Goal: Task Accomplishment & Management: Complete application form

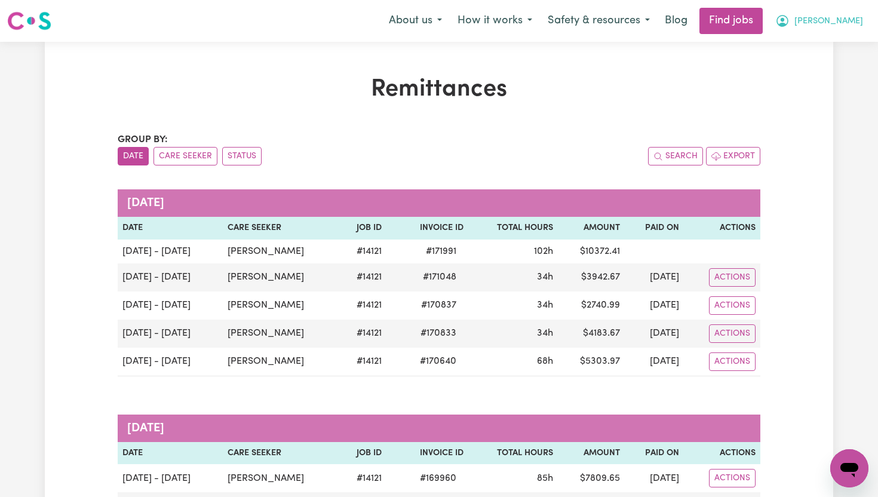
click at [852, 24] on span "[PERSON_NAME]" at bounding box center [828, 21] width 69 height 13
click at [825, 69] on link "My Dashboard" at bounding box center [823, 68] width 94 height 23
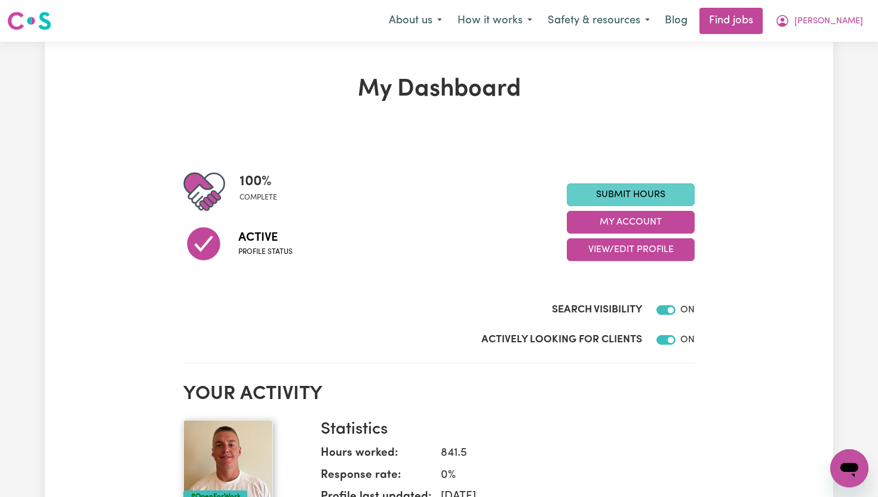
click at [659, 198] on link "Submit Hours" at bounding box center [631, 194] width 128 height 23
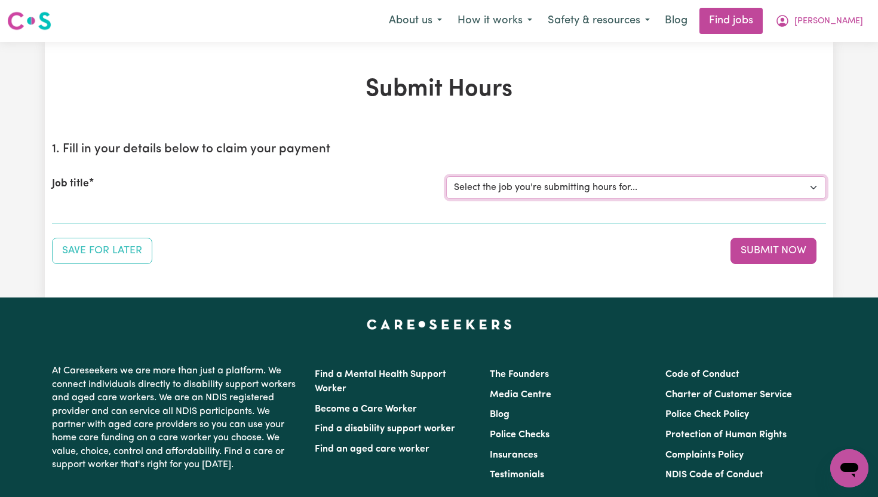
click at [588, 190] on select "Select the job you're submitting hours for... [[PERSON_NAME]] Support Worker To…" at bounding box center [636, 187] width 380 height 23
select select "14121"
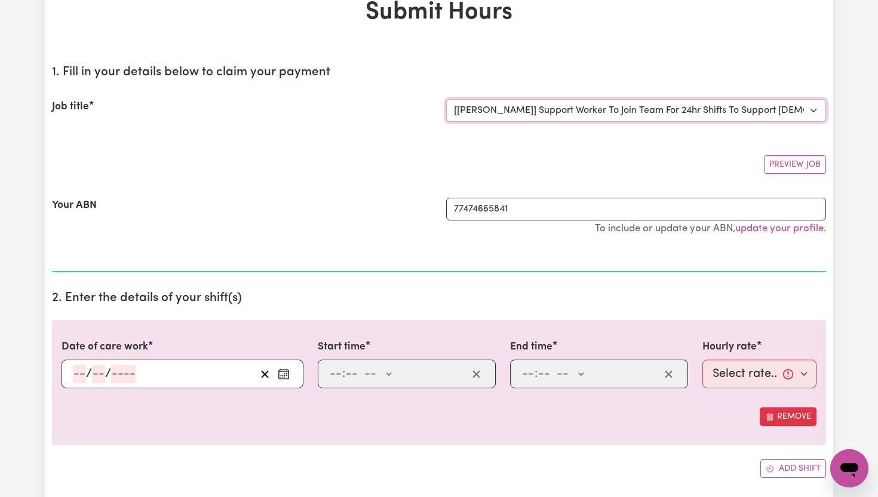
scroll to position [83, 0]
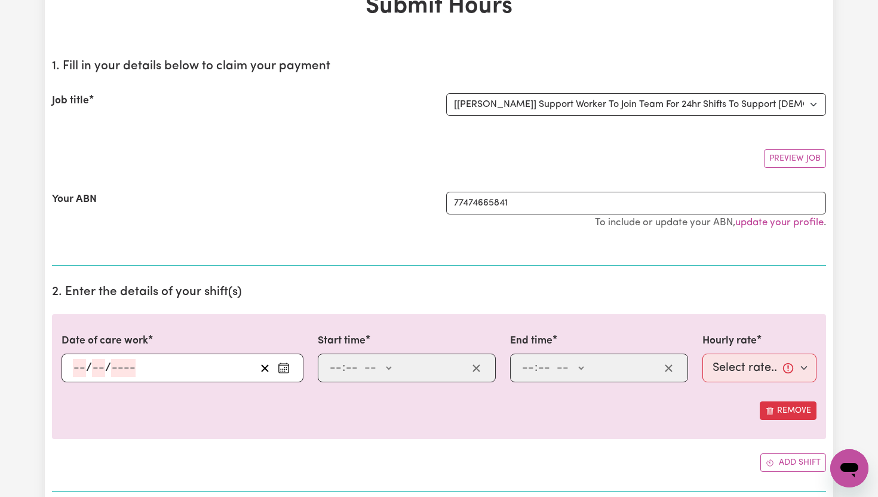
click at [283, 367] on icon "Enter the date of care work" at bounding box center [284, 368] width 12 height 12
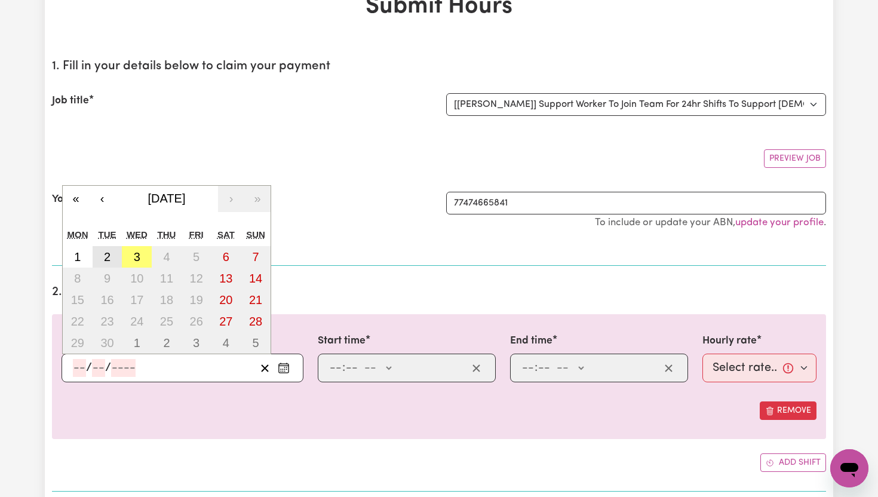
click at [103, 258] on button "2" at bounding box center [108, 256] width 30 height 21
type input "[DATE]"
type input "2"
type input "9"
type input "2025"
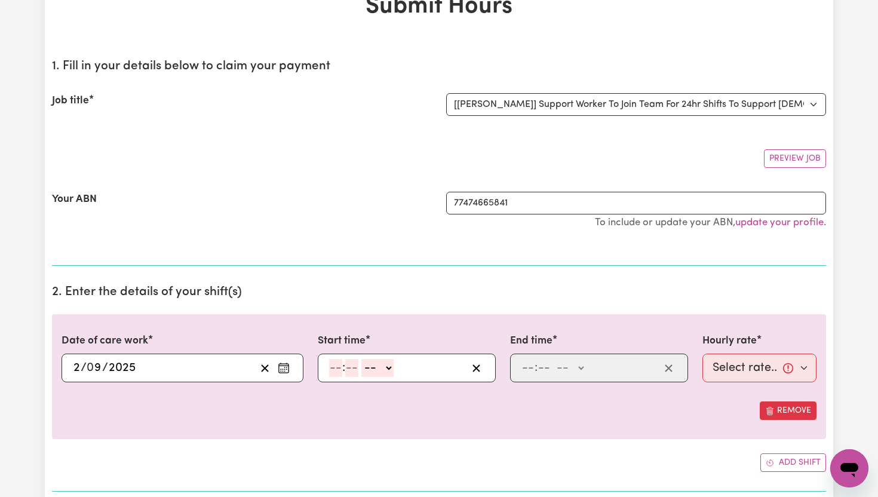
click at [339, 361] on input "number" at bounding box center [335, 368] width 13 height 18
type input "6"
type input "00"
click at [388, 365] on select "-- AM PM" at bounding box center [375, 368] width 32 height 18
select select "am"
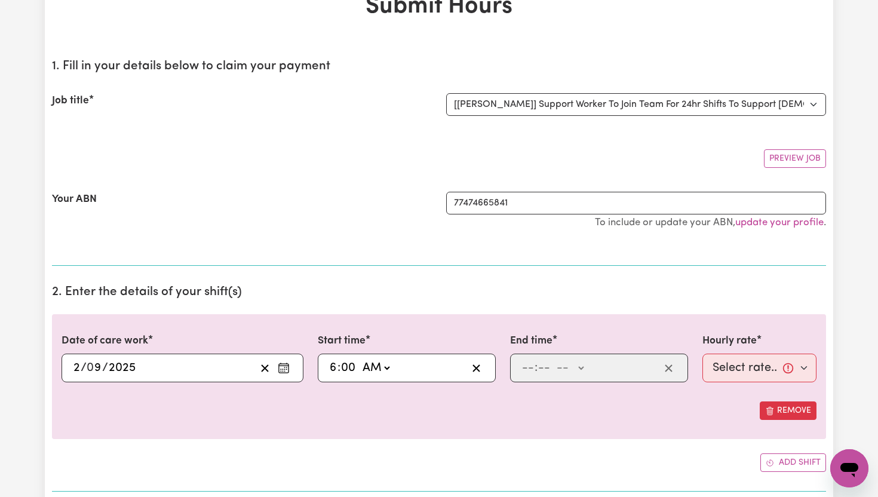
type input "06:00"
type input "0"
click at [531, 366] on input "number" at bounding box center [527, 368] width 13 height 18
type input "8"
type input "00"
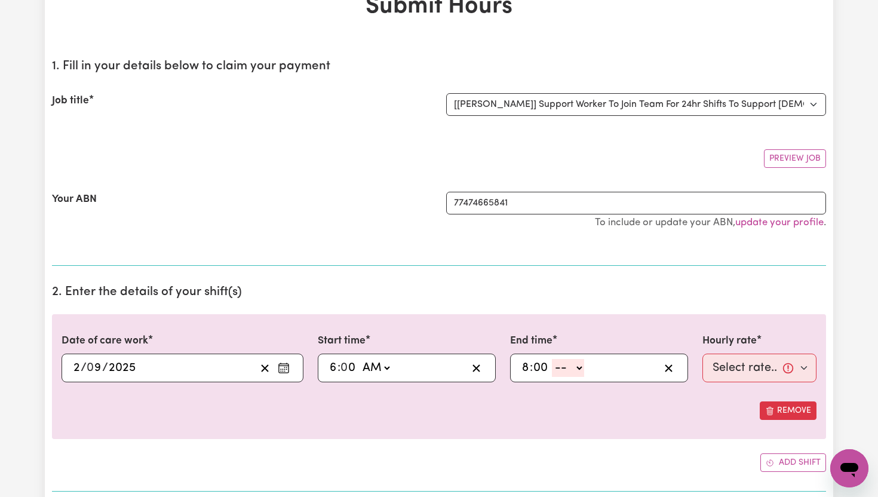
click at [581, 368] on select "-- AM PM" at bounding box center [568, 368] width 32 height 18
select select "pm"
type input "20:00"
type input "0"
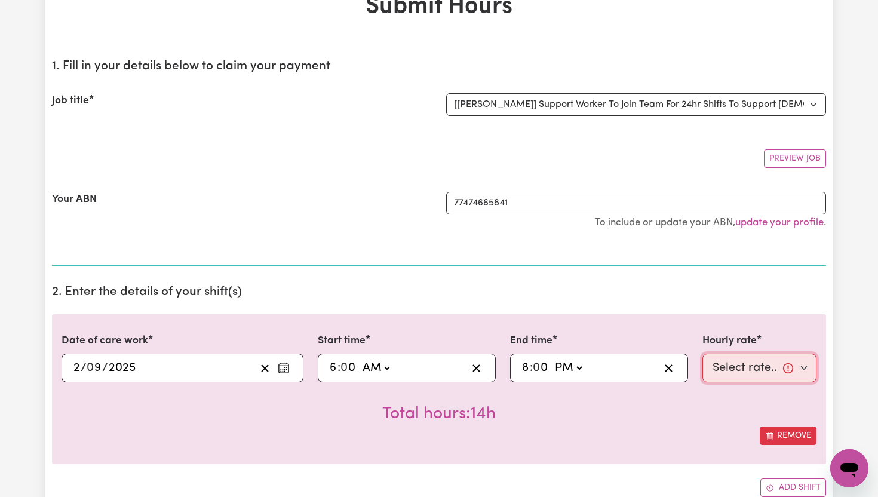
click at [804, 372] on select "Select rate... $65.21 (Weekday) $91.76 ([DATE]) $118.32 ([DATE]) $144.87 (Publi…" at bounding box center [759, 367] width 114 height 29
select select "65.21-Weekday"
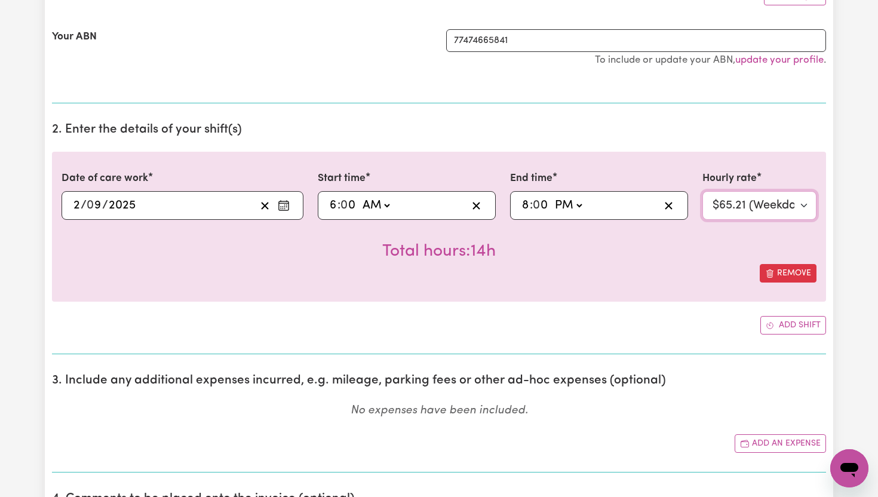
scroll to position [278, 0]
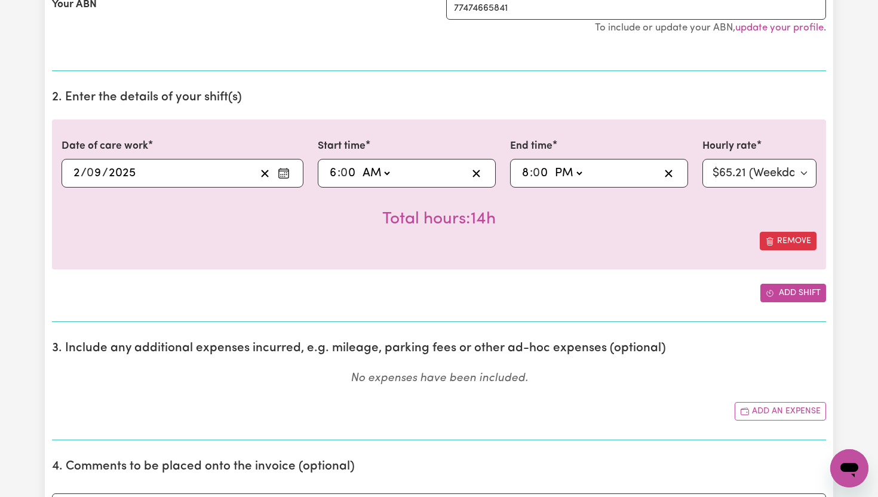
click at [796, 295] on button "Add shift" at bounding box center [793, 293] width 66 height 19
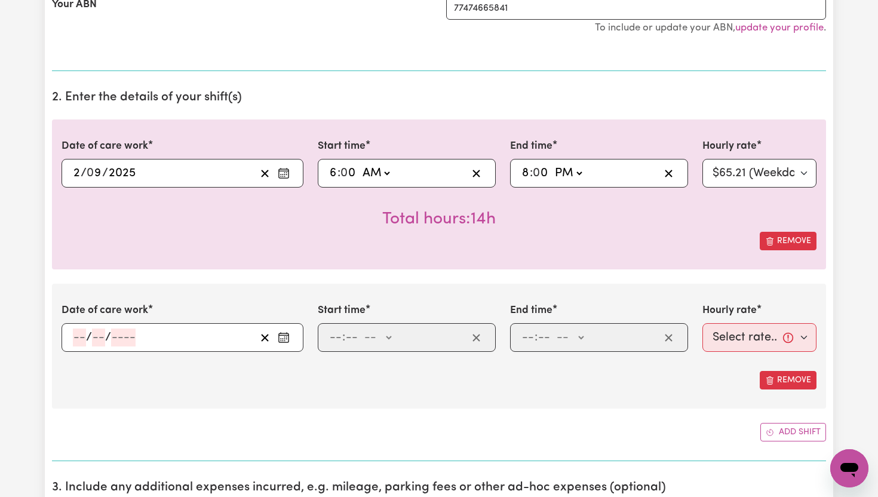
click at [285, 342] on rect "Enter the date of care work" at bounding box center [284, 338] width 10 height 9
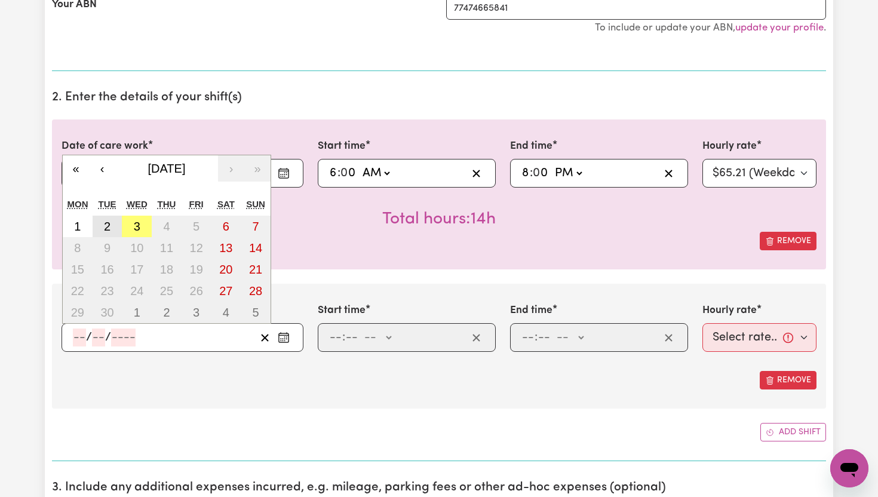
click at [109, 229] on abbr "2" at bounding box center [107, 226] width 7 height 13
type input "[DATE]"
type input "2"
type input "9"
type input "2025"
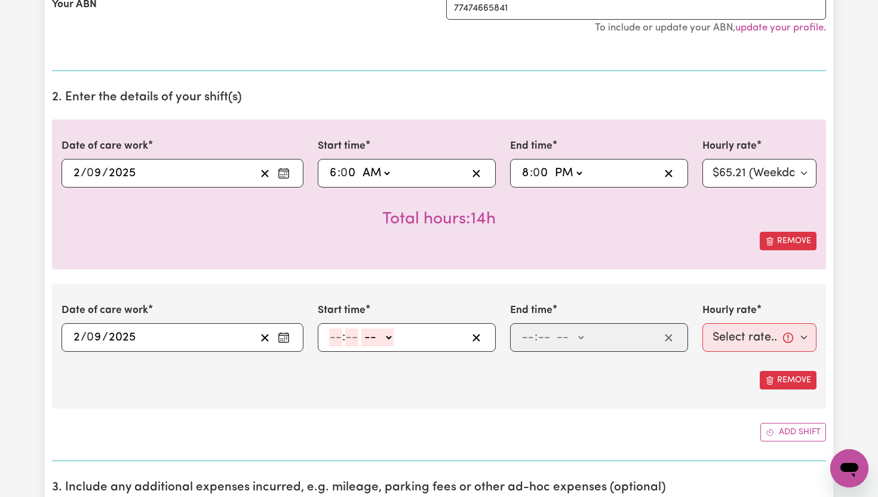
click at [339, 339] on input "number" at bounding box center [335, 337] width 13 height 18
type input "8"
type input "00"
click at [387, 340] on select "-- AM PM" at bounding box center [375, 337] width 32 height 18
select select "pm"
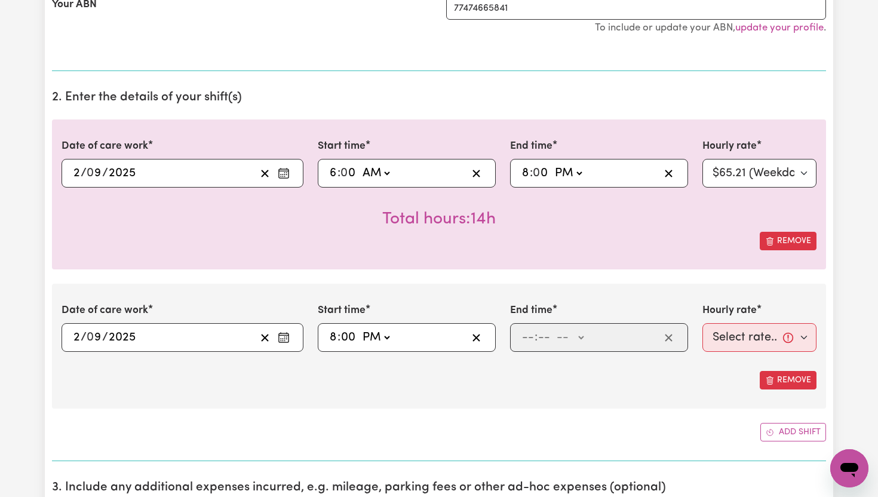
type input "20:00"
type input "0"
click at [531, 342] on input "number" at bounding box center [527, 337] width 13 height 18
type input "10"
type input "0"
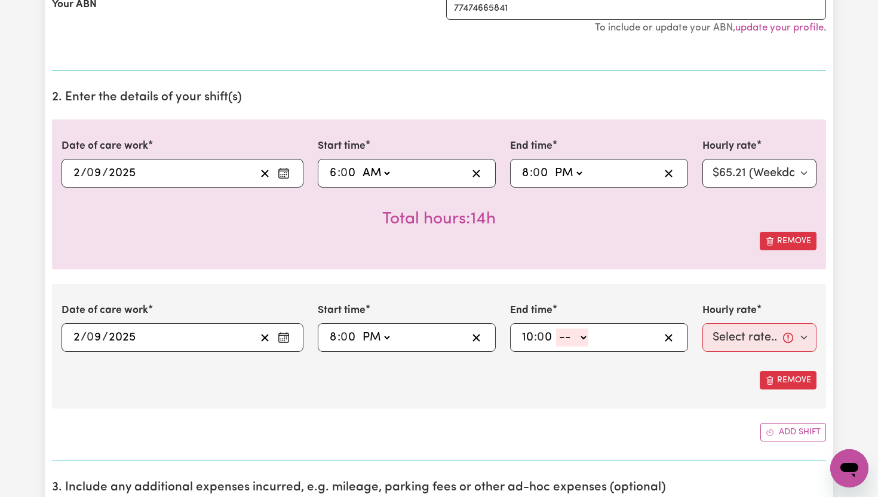
click at [586, 336] on select "-- AM PM" at bounding box center [572, 337] width 32 height 18
select select "pm"
type input "22:00"
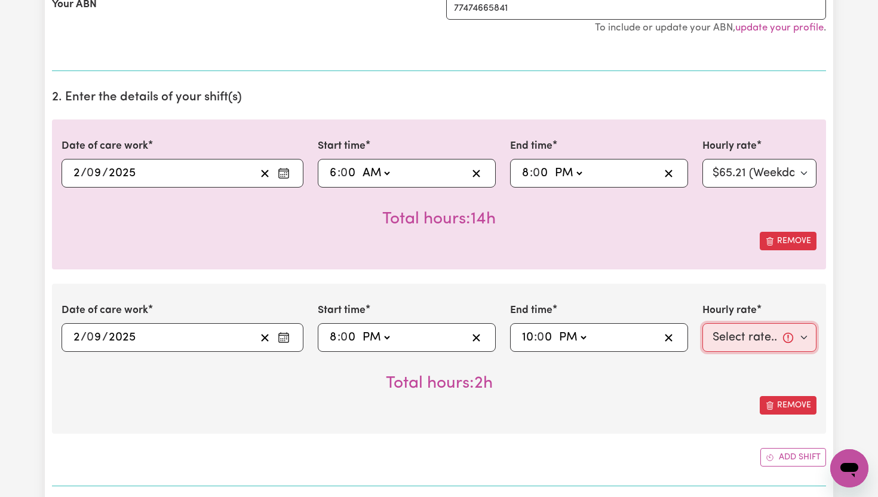
click at [806, 334] on select "Select rate... $65.21 (Weekday) $91.76 ([DATE]) $118.32 ([DATE]) $144.87 (Publi…" at bounding box center [759, 337] width 114 height 29
select select "71.85-EveningCare"
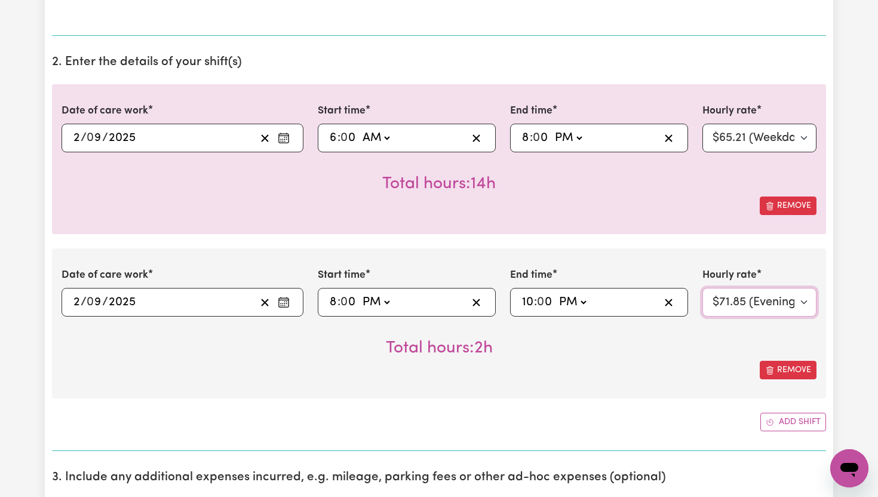
scroll to position [314, 0]
click at [793, 425] on button "Add shift" at bounding box center [793, 420] width 66 height 19
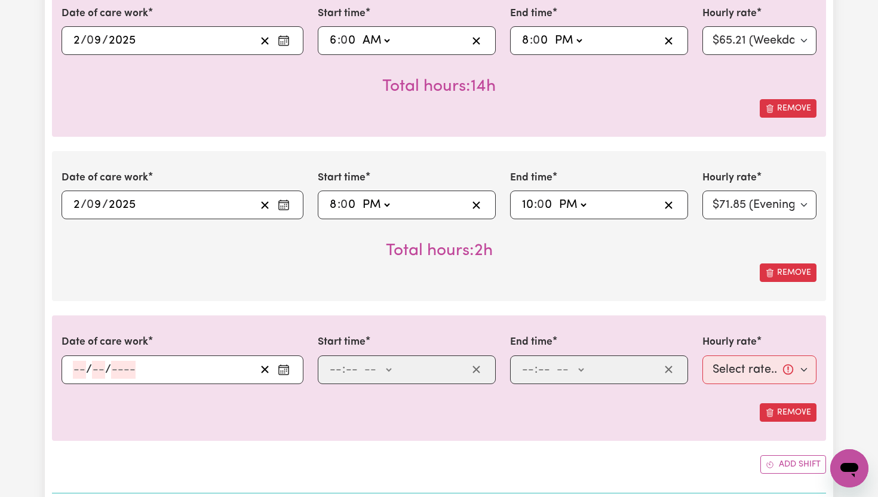
scroll to position [423, 0]
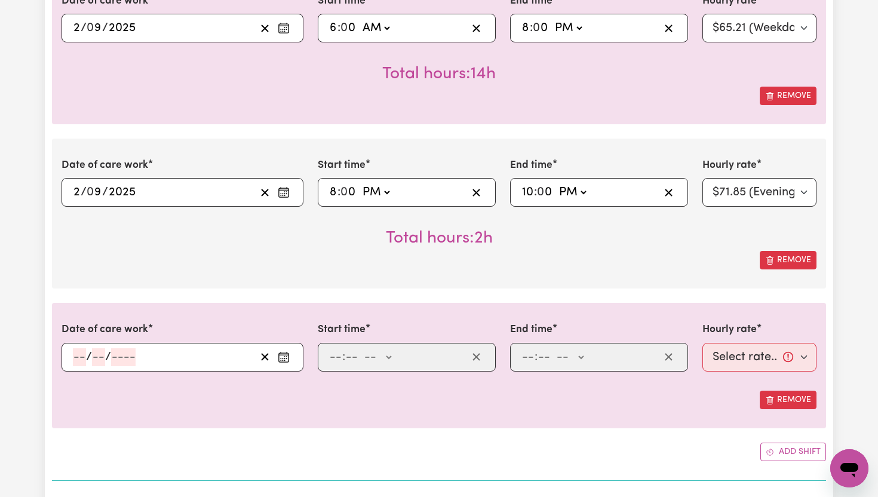
click at [287, 358] on icon "Enter the date of care work" at bounding box center [284, 357] width 12 height 12
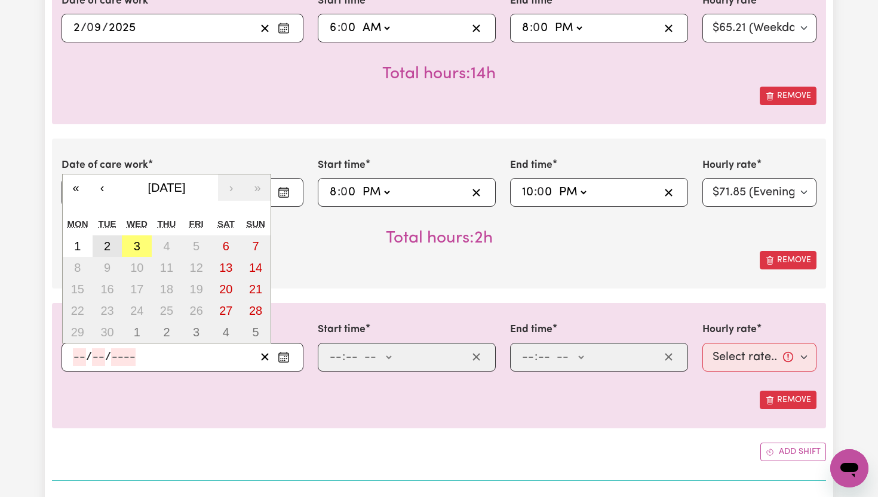
click at [113, 246] on button "2" at bounding box center [108, 245] width 30 height 21
type input "[DATE]"
type input "2"
type input "9"
type input "2025"
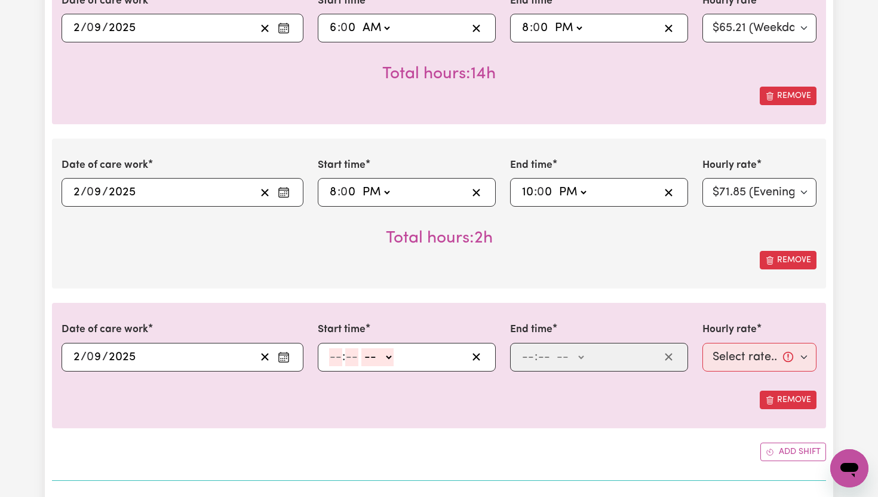
click at [337, 358] on input "number" at bounding box center [335, 357] width 13 height 18
type input "10"
type input "0"
click at [388, 354] on select "-- AM PM" at bounding box center [380, 357] width 32 height 18
select select "pm"
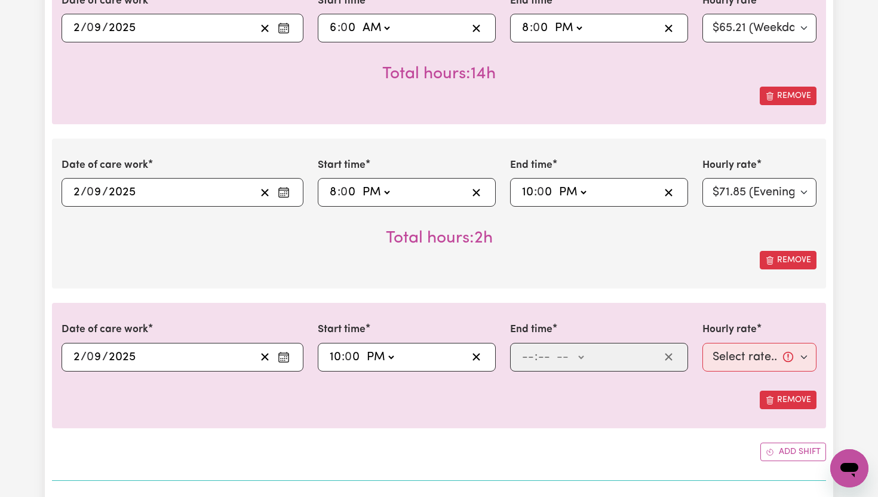
type input "22:00"
click at [530, 364] on input "number" at bounding box center [527, 357] width 13 height 18
type input "11"
type input "00"
click at [579, 357] on select "-- AM PM" at bounding box center [569, 357] width 32 height 18
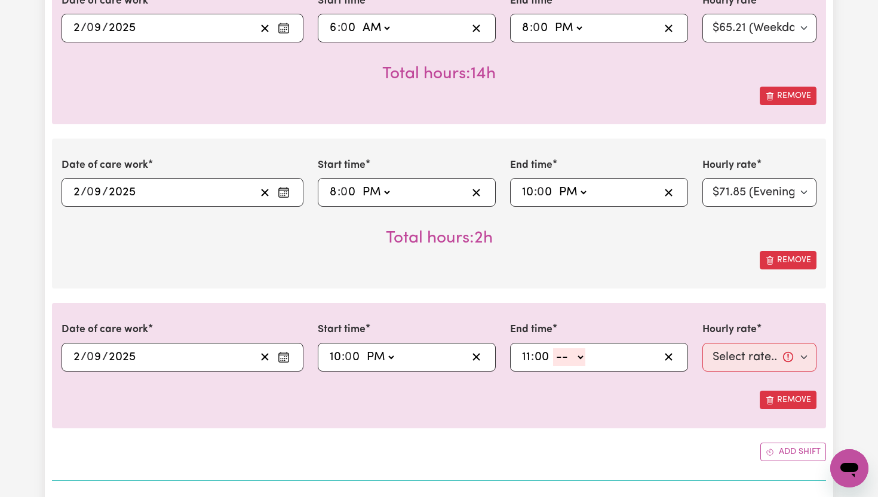
select select "pm"
type input "23:00"
type input "0"
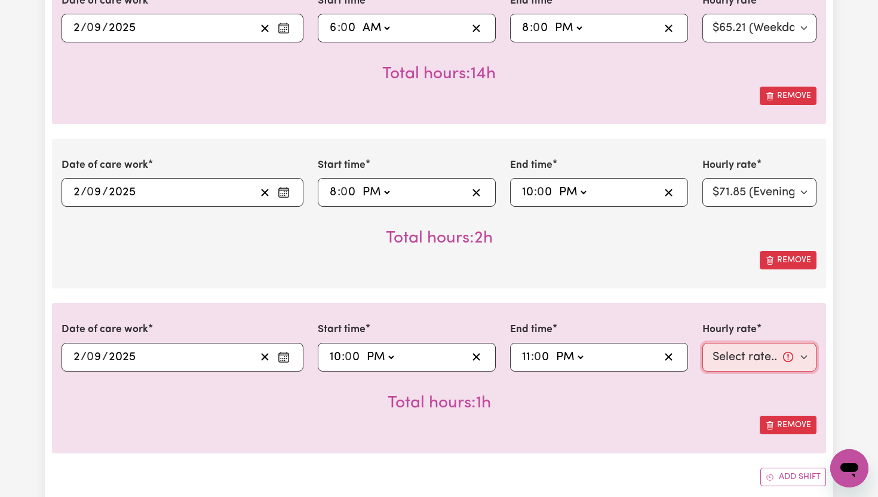
click at [808, 359] on select "Select rate... $65.21 (Weekday) $91.76 ([DATE]) $118.32 ([DATE]) $144.87 (Publi…" at bounding box center [759, 357] width 114 height 29
select select "276.32-Overnight"
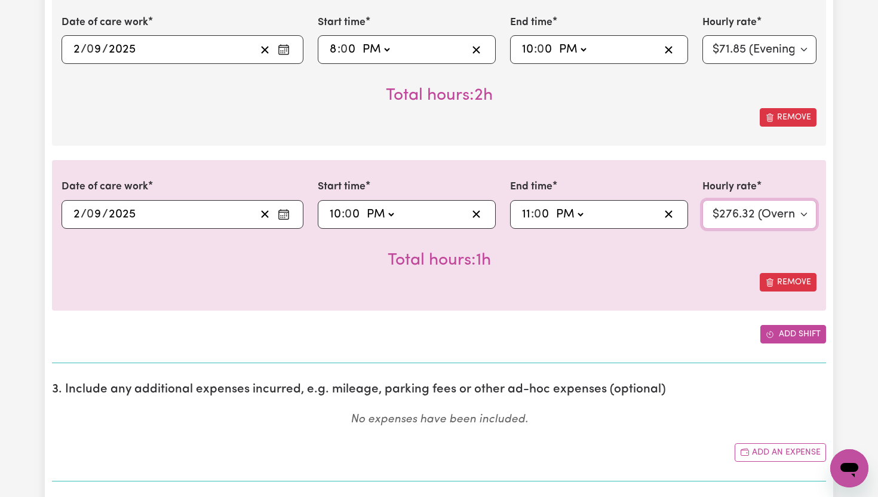
scroll to position [570, 0]
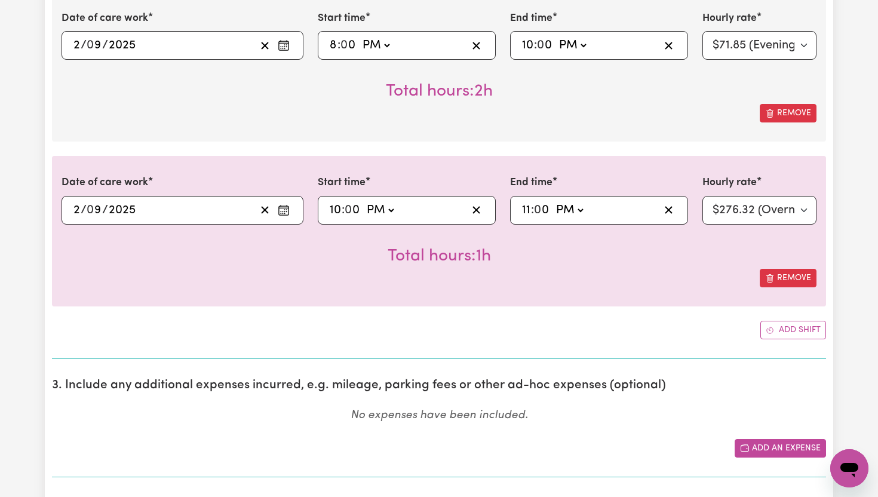
click at [774, 445] on button "Add an expense" at bounding box center [779, 448] width 91 height 19
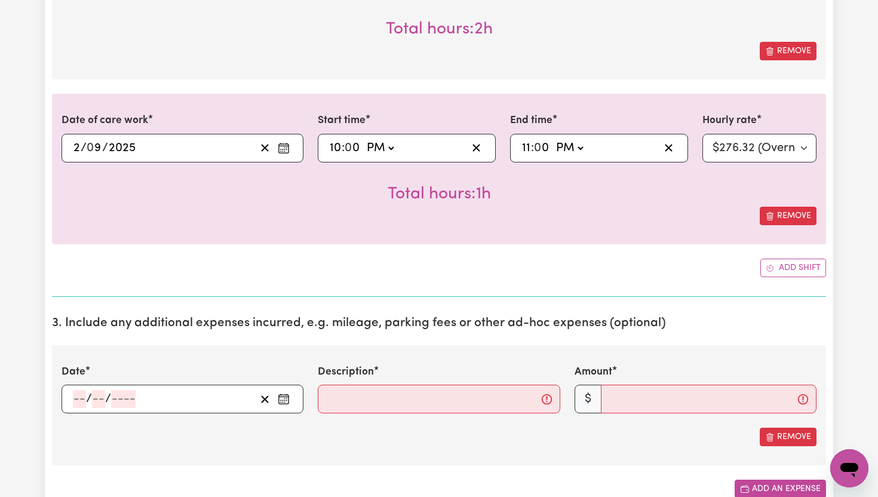
scroll to position [636, 0]
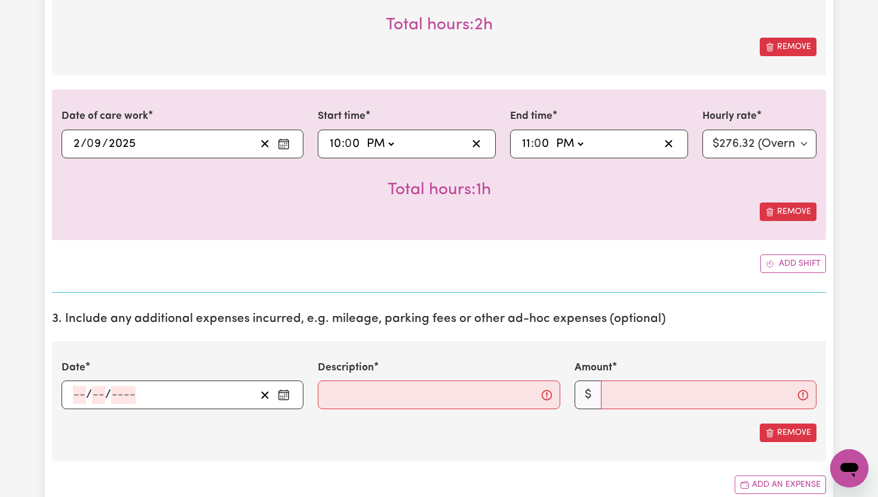
click at [286, 398] on icon "Enter the date of expense" at bounding box center [284, 395] width 12 height 12
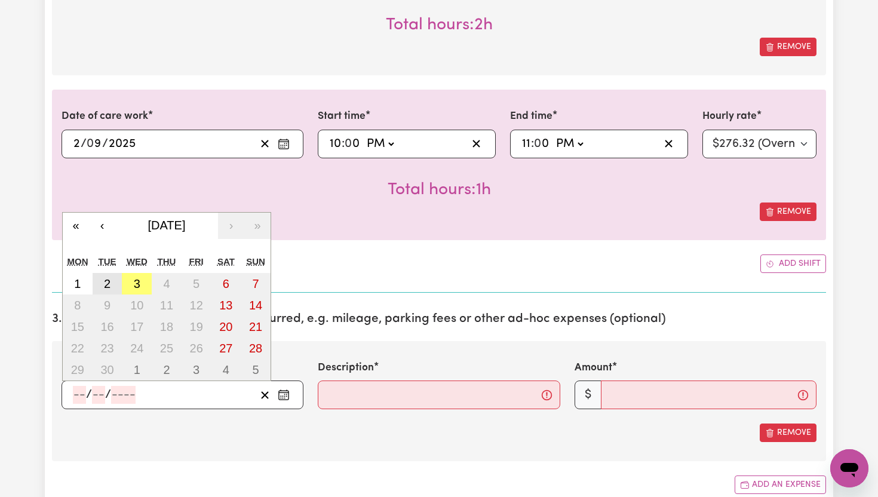
click at [110, 284] on button "2" at bounding box center [108, 283] width 30 height 21
type input "[DATE]"
type input "2"
type input "9"
type input "2025"
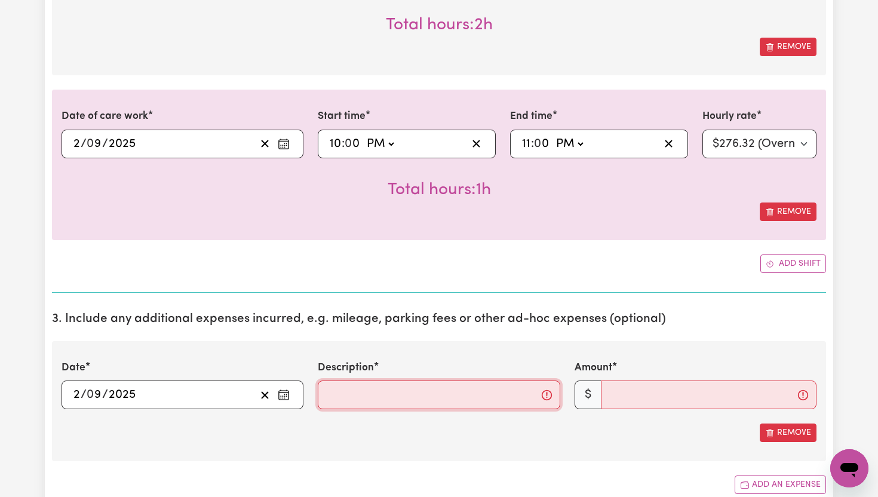
click at [411, 402] on input "Description" at bounding box center [439, 394] width 242 height 29
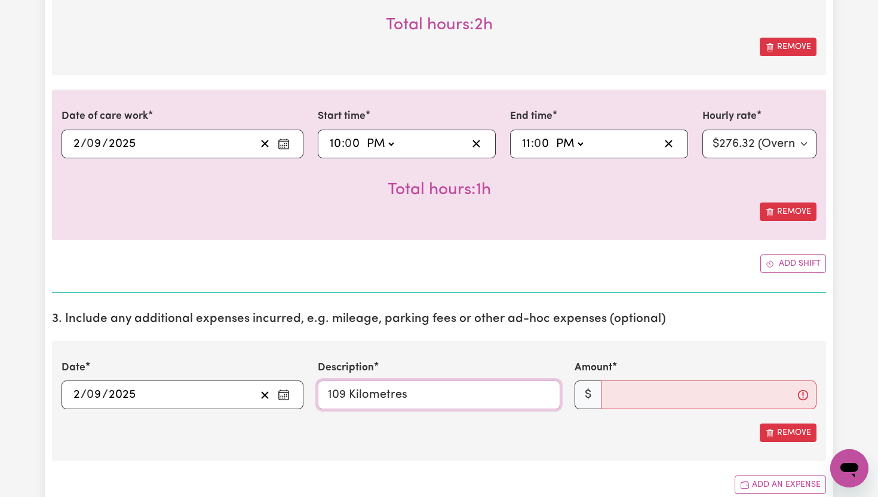
type input "109 Kilometres"
click at [646, 400] on input "Amount" at bounding box center [709, 394] width 216 height 29
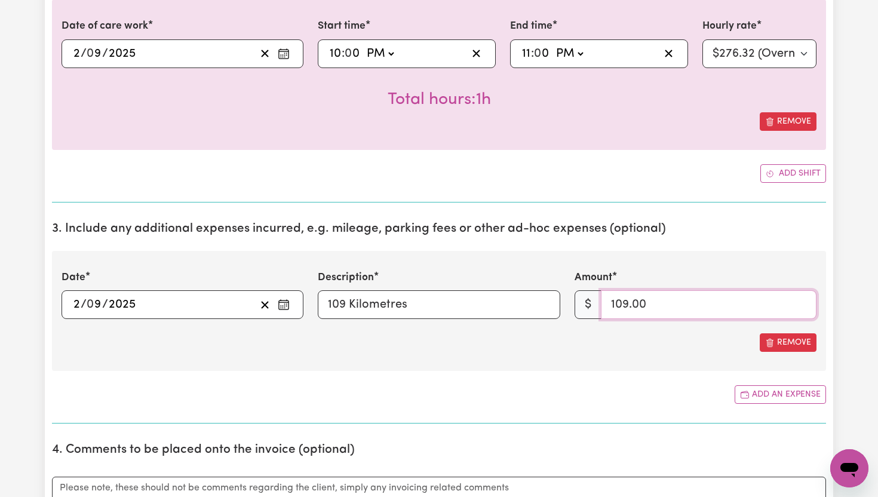
scroll to position [731, 0]
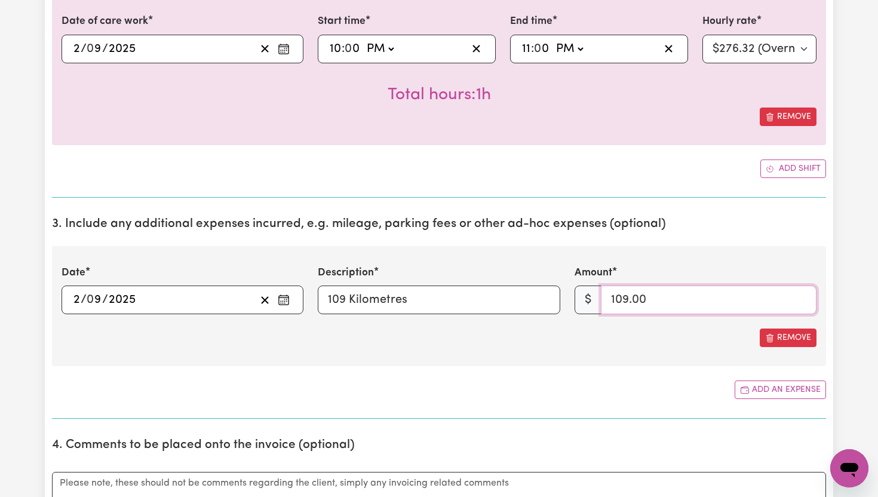
type input "109.00"
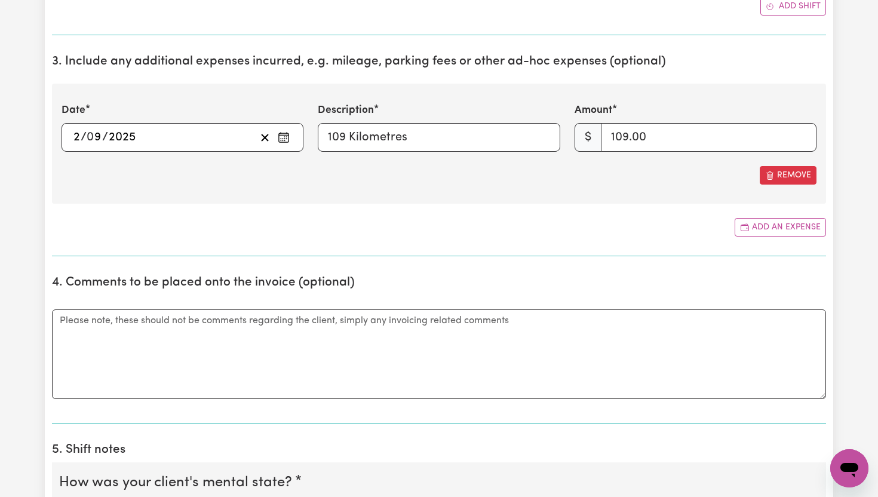
scroll to position [897, 0]
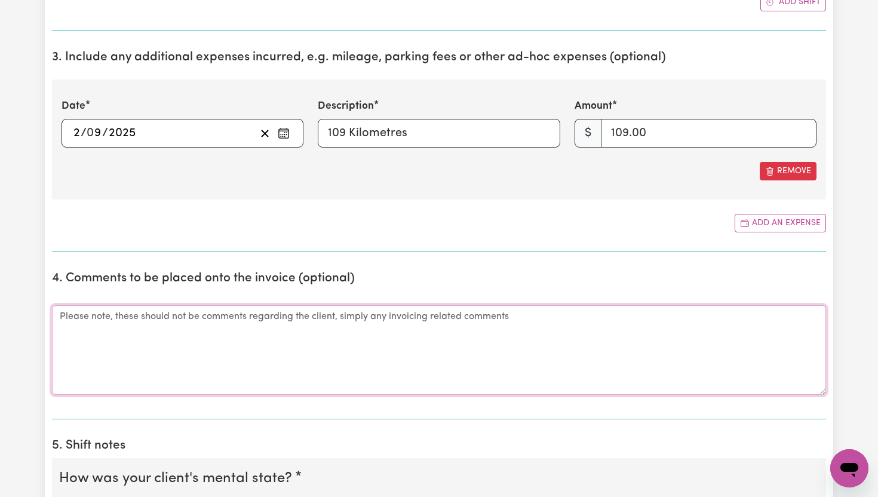
click at [300, 331] on textarea "Comments" at bounding box center [439, 350] width 774 height 90
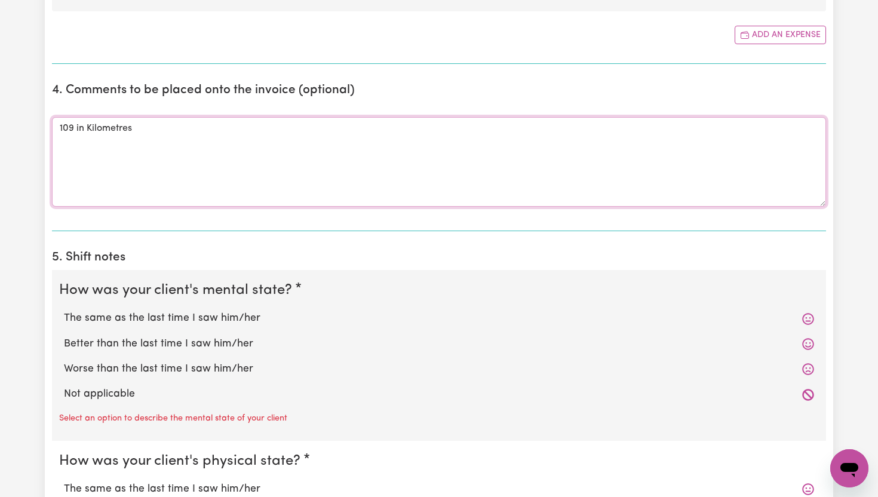
scroll to position [1107, 0]
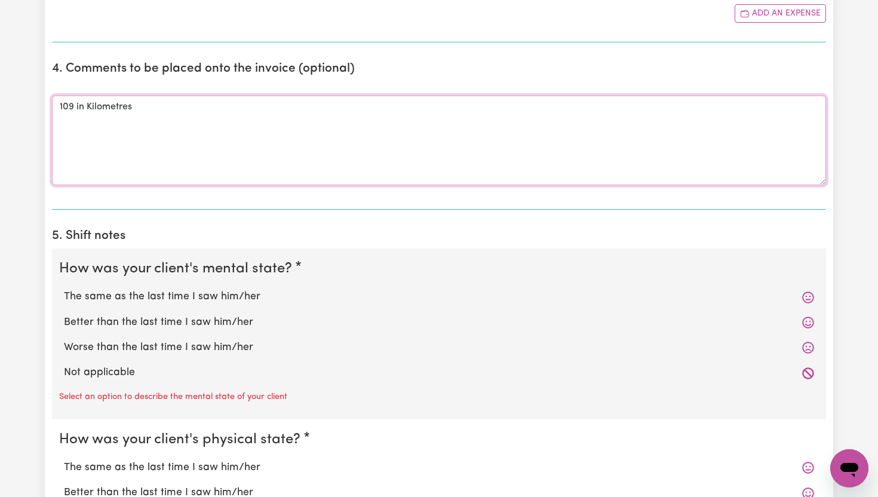
type textarea "109 in Kilometres"
click at [219, 290] on label "The same as the last time I saw him/her" at bounding box center [439, 297] width 750 height 16
click at [64, 289] on input "The same as the last time I saw him/her" at bounding box center [63, 288] width 1 height 1
radio input "true"
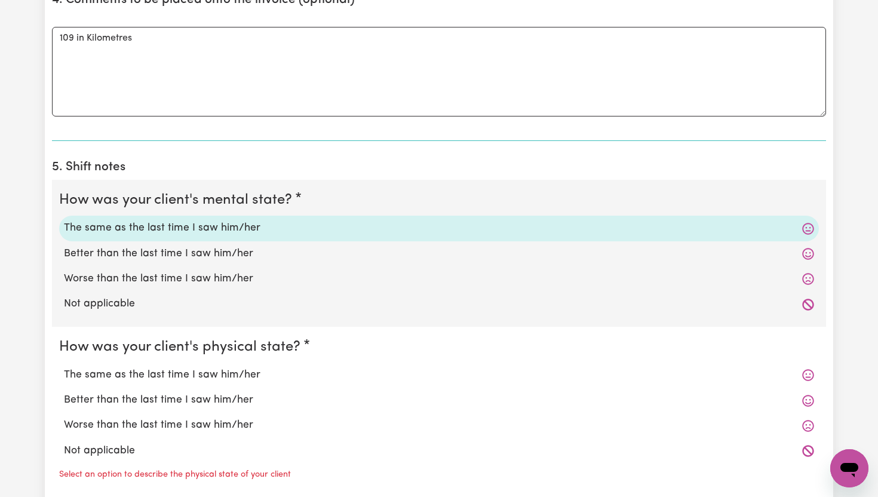
scroll to position [1178, 0]
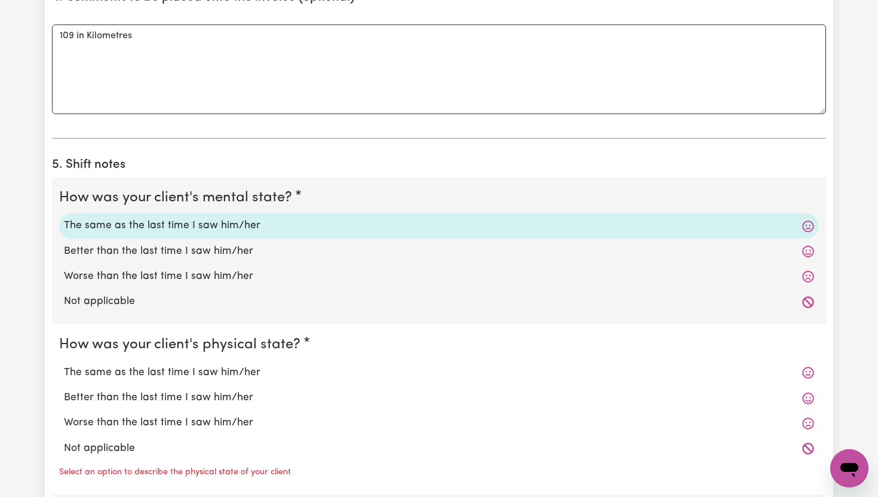
click at [207, 373] on label "The same as the last time I saw him/her" at bounding box center [439, 373] width 750 height 16
click at [64, 365] on input "The same as the last time I saw him/her" at bounding box center [63, 364] width 1 height 1
radio input "true"
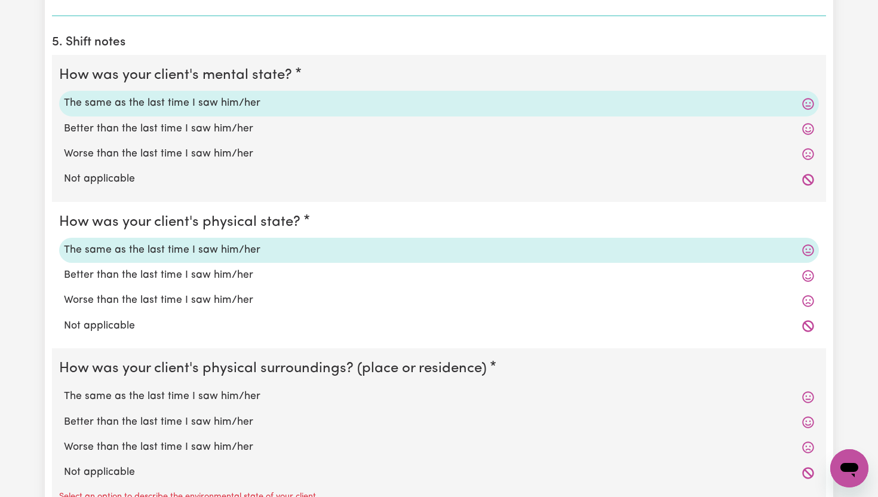
scroll to position [1301, 0]
click at [208, 394] on label "The same as the last time I saw him/her" at bounding box center [439, 396] width 750 height 16
click at [64, 388] on input "The same as the last time I saw him/her" at bounding box center [63, 387] width 1 height 1
radio input "true"
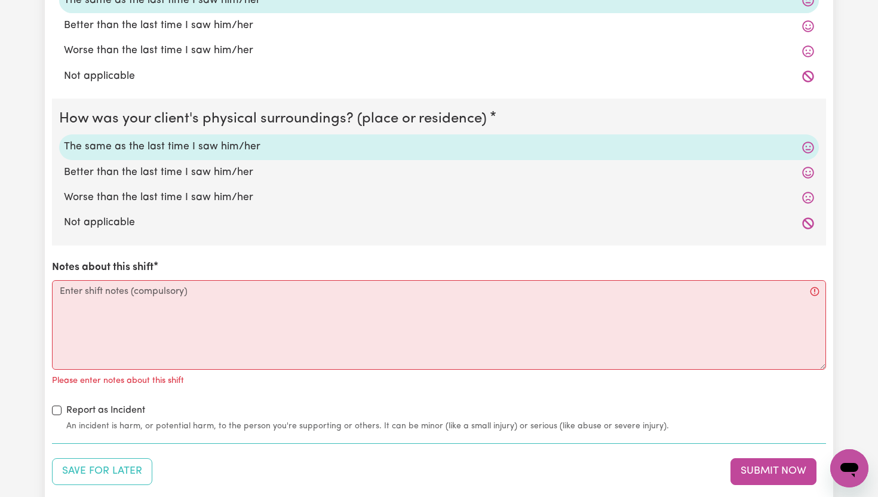
scroll to position [1564, 0]
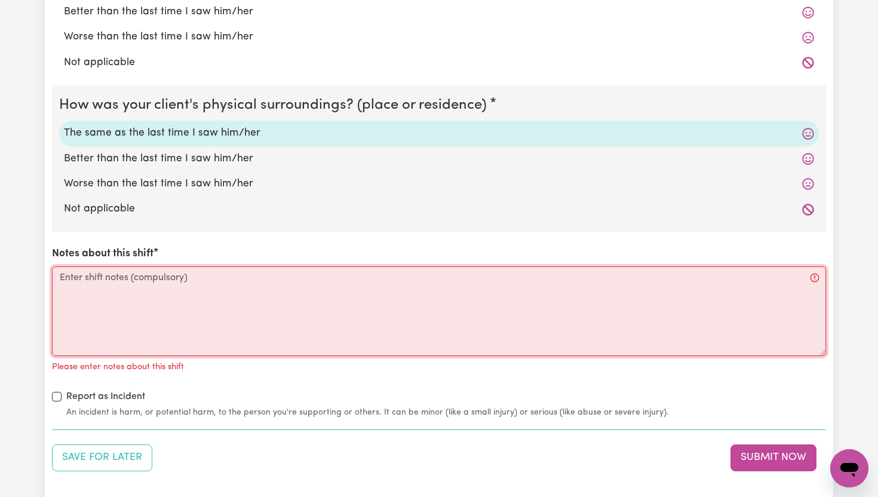
click at [176, 315] on textarea "Notes about this shift" at bounding box center [439, 311] width 774 height 90
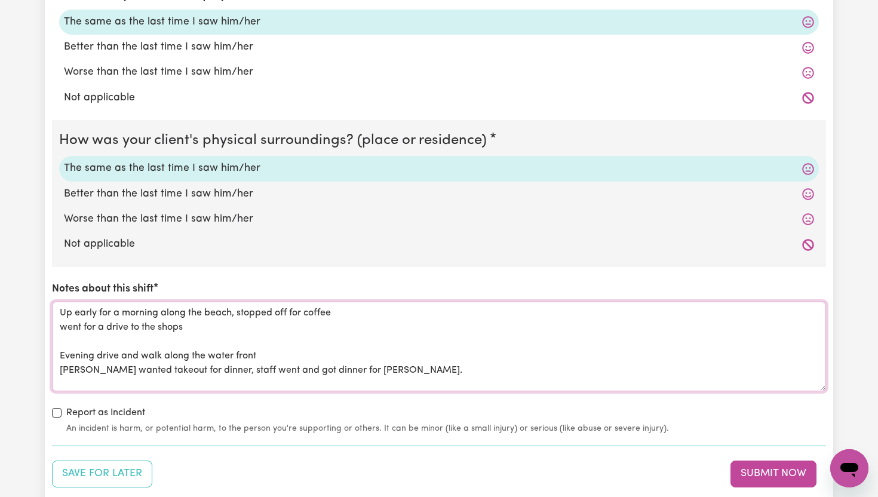
scroll to position [1525, 0]
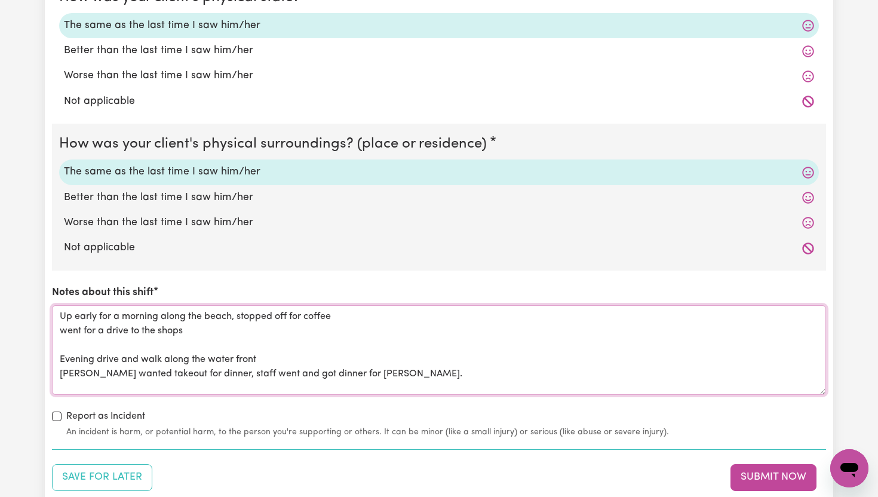
click at [161, 316] on textarea "Up early for a morning along the beach, stopped off for coffee went for a drive…" at bounding box center [439, 350] width 774 height 90
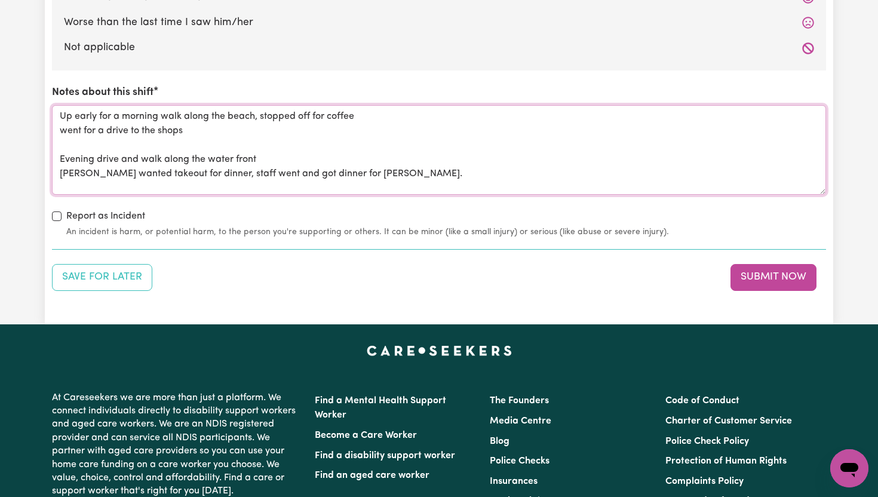
scroll to position [1724, 0]
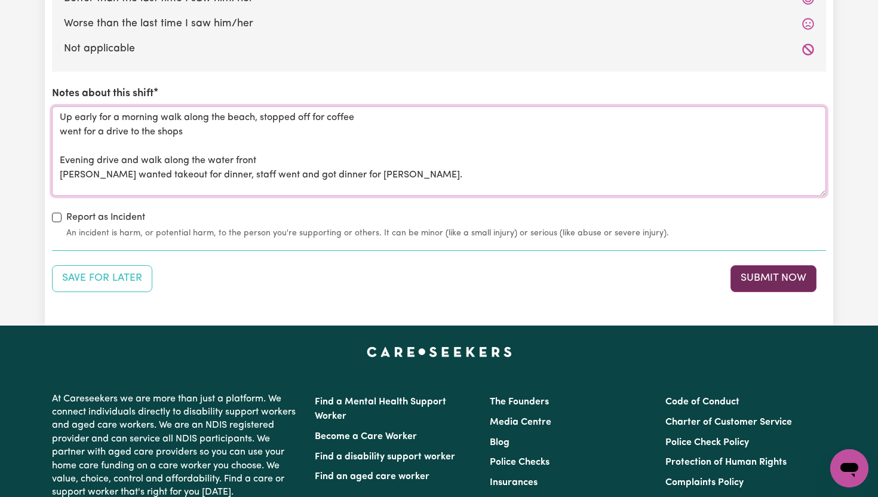
type textarea "Up early for a morning walk along the beach, stopped off for coffee went for a …"
click at [770, 279] on button "Submit Now" at bounding box center [773, 278] width 86 height 26
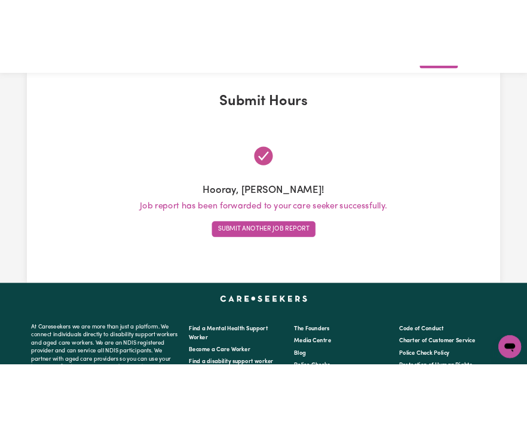
scroll to position [0, 0]
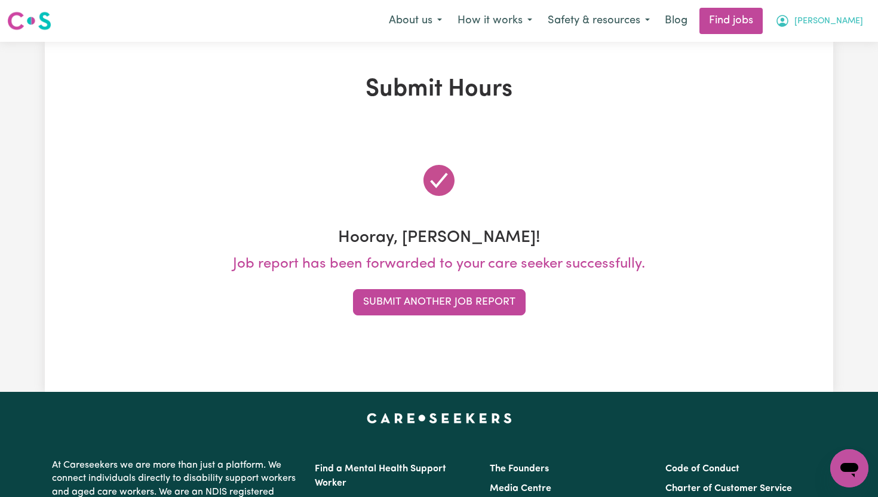
click at [853, 20] on span "[PERSON_NAME]" at bounding box center [828, 21] width 69 height 13
click at [833, 64] on link "My Dashboard" at bounding box center [823, 68] width 94 height 23
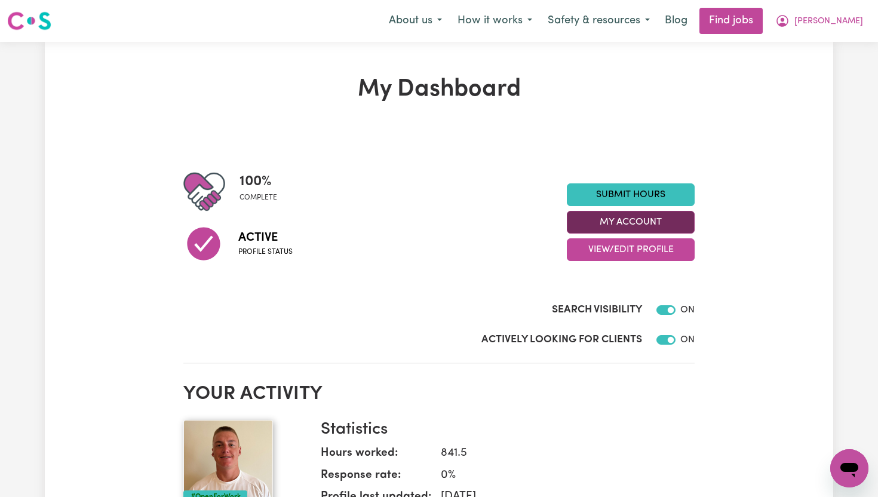
click at [683, 218] on button "My Account" at bounding box center [631, 222] width 128 height 23
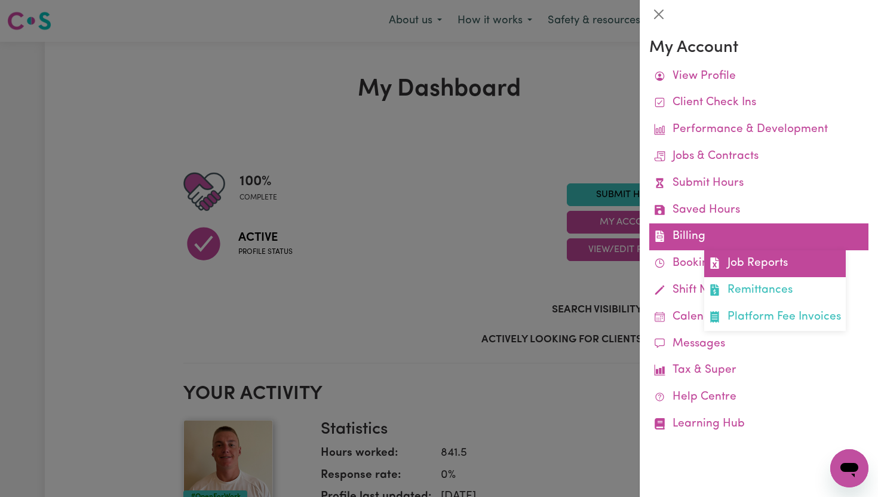
click at [753, 255] on link "Job Reports" at bounding box center [775, 263] width 142 height 27
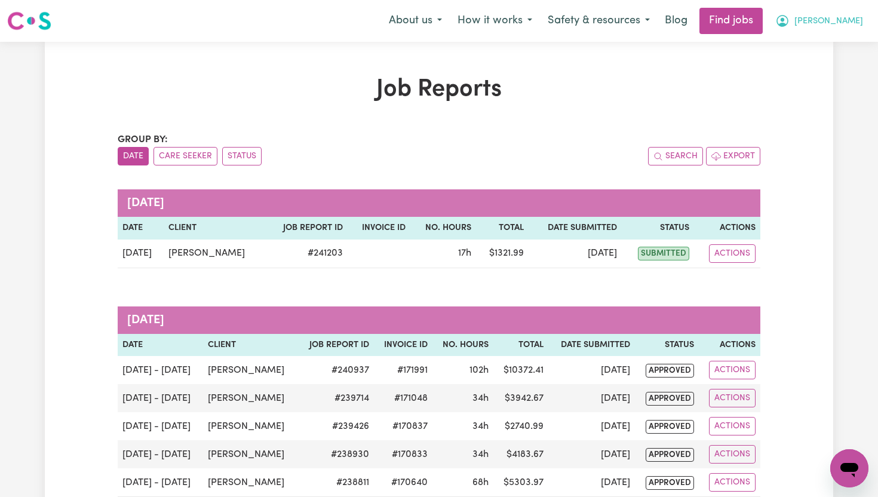
click at [853, 22] on span "[PERSON_NAME]" at bounding box center [828, 21] width 69 height 13
click at [831, 72] on link "My Dashboard" at bounding box center [823, 68] width 94 height 23
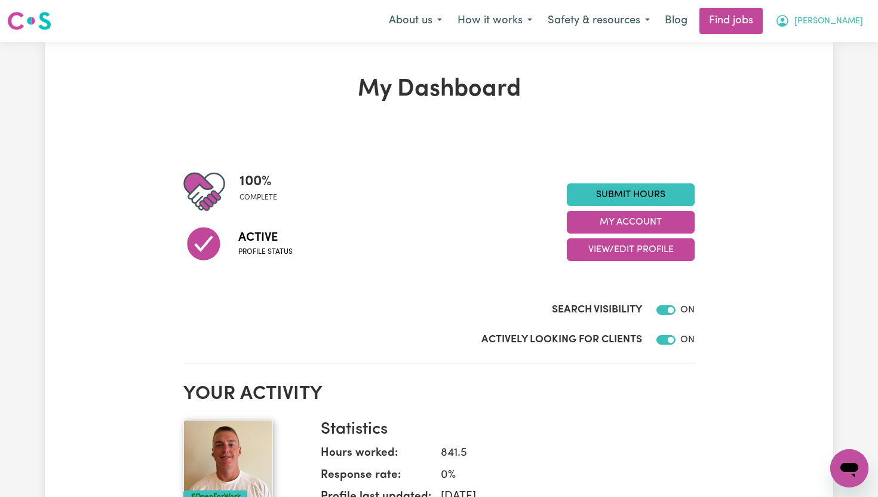
click at [855, 16] on span "[PERSON_NAME]" at bounding box center [828, 21] width 69 height 13
click at [842, 74] on link "My Dashboard" at bounding box center [823, 68] width 94 height 23
click at [838, 68] on link "My Dashboard" at bounding box center [823, 68] width 94 height 23
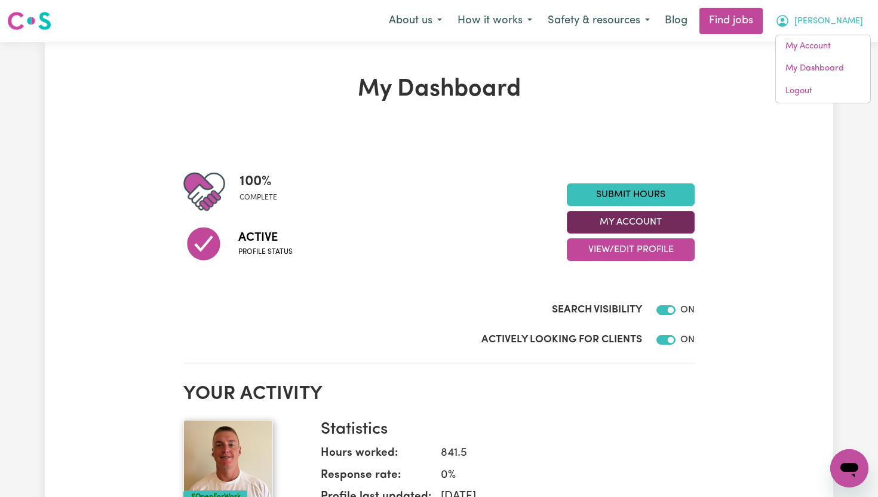
click at [665, 227] on button "My Account" at bounding box center [631, 222] width 128 height 23
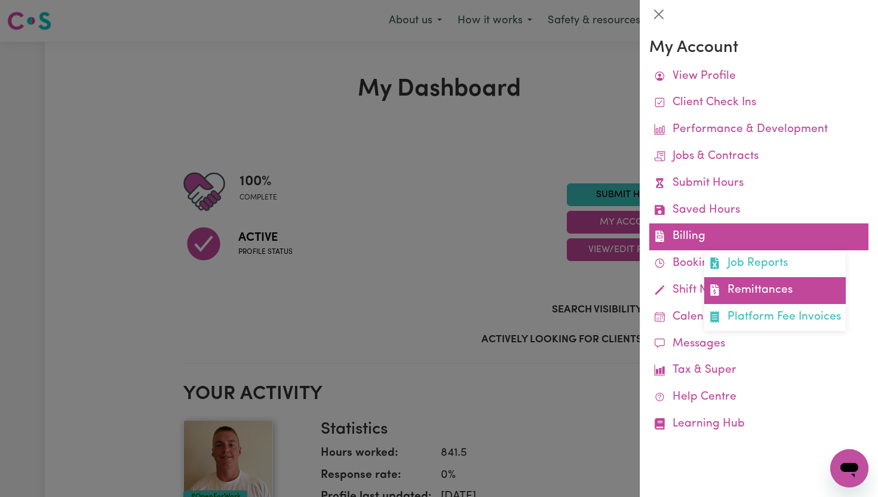
click at [746, 278] on link "Remittances" at bounding box center [775, 290] width 142 height 27
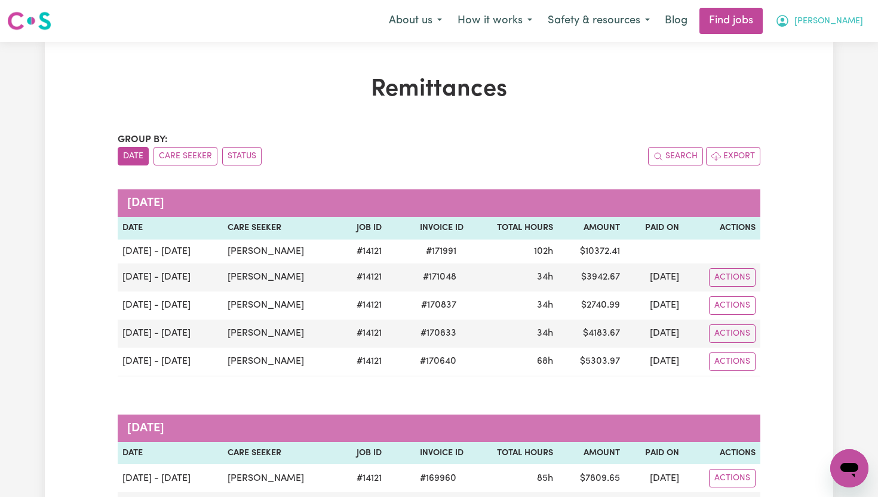
click at [857, 22] on span "[PERSON_NAME]" at bounding box center [828, 21] width 69 height 13
click at [820, 72] on link "My Dashboard" at bounding box center [823, 68] width 94 height 23
